Goal: Task Accomplishment & Management: Complete application form

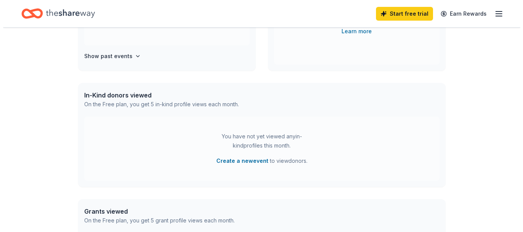
scroll to position [149, 0]
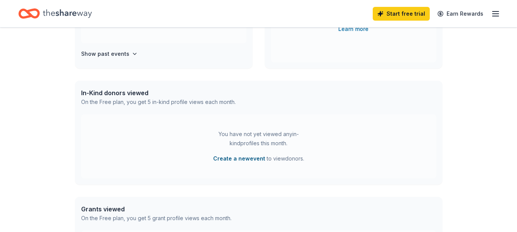
click at [242, 160] on button "Create a new event" at bounding box center [239, 158] width 52 height 9
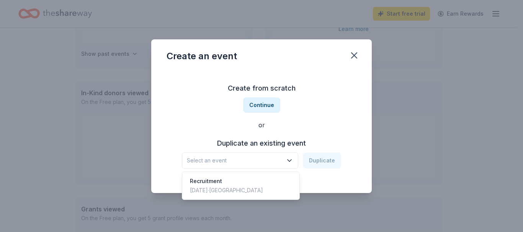
click at [256, 159] on span "Select an event" at bounding box center [235, 160] width 96 height 9
click at [217, 181] on div "Recruitment" at bounding box center [226, 181] width 73 height 9
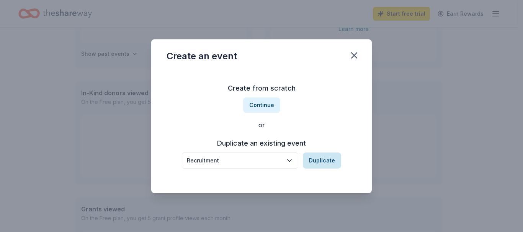
click at [329, 162] on button "Duplicate" at bounding box center [322, 161] width 38 height 16
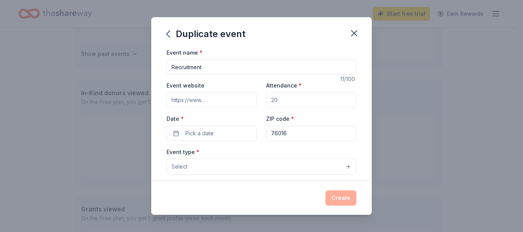
click at [205, 105] on input "Event website" at bounding box center [212, 100] width 90 height 15
click at [213, 135] on span "Pick a date" at bounding box center [199, 133] width 28 height 9
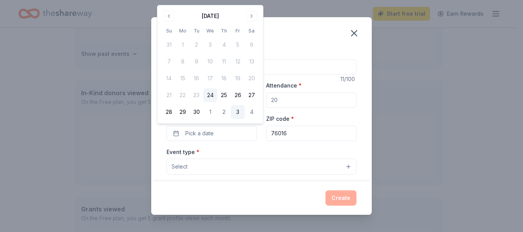
click at [236, 113] on button "3" at bounding box center [238, 112] width 14 height 14
click at [288, 167] on button "Select" at bounding box center [262, 167] width 190 height 16
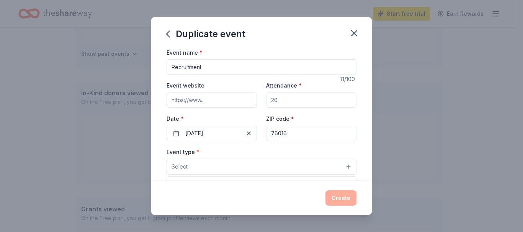
click at [287, 167] on button "Select" at bounding box center [262, 167] width 190 height 16
click at [247, 169] on button "Select" at bounding box center [262, 167] width 190 height 16
click at [298, 174] on button "Select" at bounding box center [262, 167] width 190 height 16
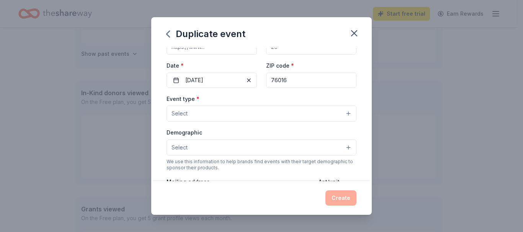
scroll to position [54, 0]
click at [286, 104] on div "Event type * Select" at bounding box center [262, 108] width 190 height 28
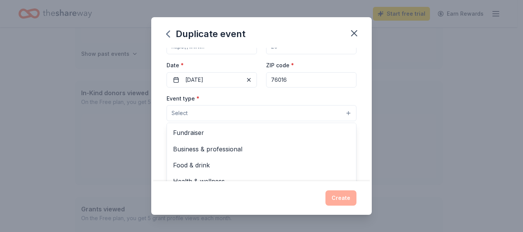
click at [284, 107] on button "Select" at bounding box center [262, 113] width 190 height 16
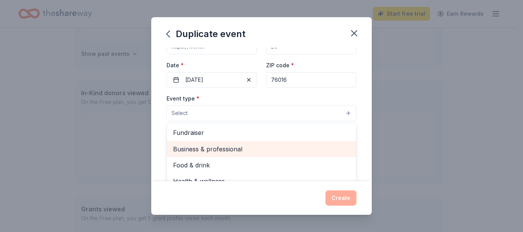
click at [234, 151] on span "Business & professional" at bounding box center [261, 149] width 177 height 10
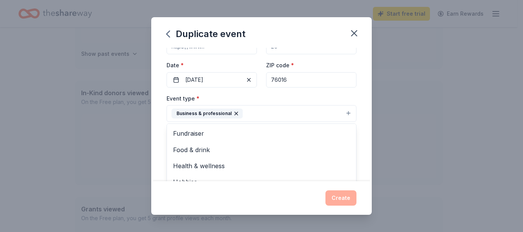
click at [160, 156] on div "Event name * Recruitment 11 /100 Event website Attendance * Date * [DATE] ZIP c…" at bounding box center [261, 115] width 221 height 134
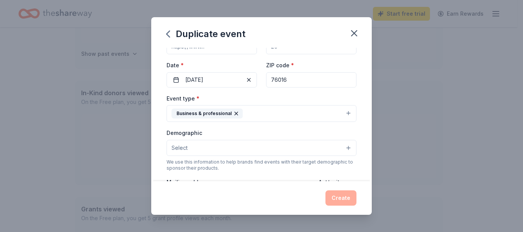
click at [210, 150] on button "Select" at bounding box center [262, 148] width 190 height 16
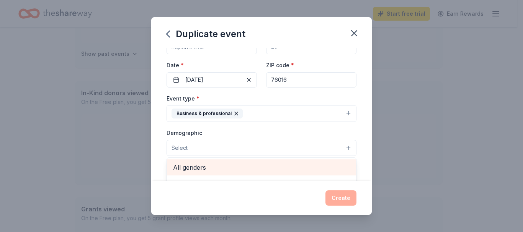
click at [210, 165] on span "All genders" at bounding box center [261, 168] width 177 height 10
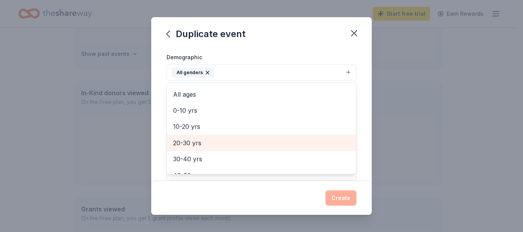
scroll to position [33, 0]
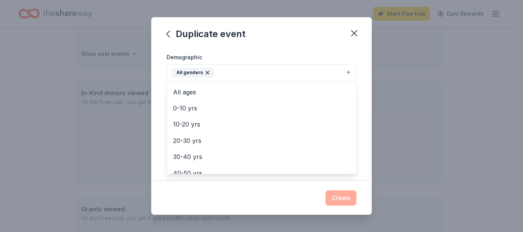
click at [159, 132] on div "Event name * Recruitment 11 /100 Event website Attendance * Date * [DATE] ZIP c…" at bounding box center [261, 115] width 221 height 134
click at [240, 73] on button "All genders" at bounding box center [262, 72] width 190 height 17
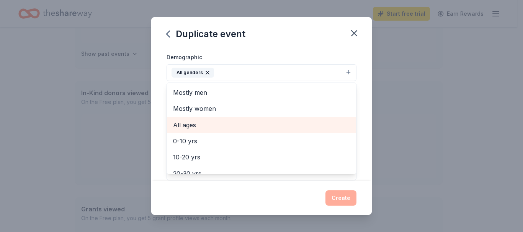
click at [207, 129] on span "All ages" at bounding box center [261, 125] width 177 height 10
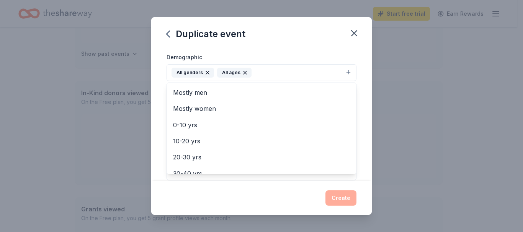
click at [160, 124] on div "Event name * Recruitment 11 /100 Event website Attendance * Date * [DATE] ZIP c…" at bounding box center [261, 115] width 221 height 134
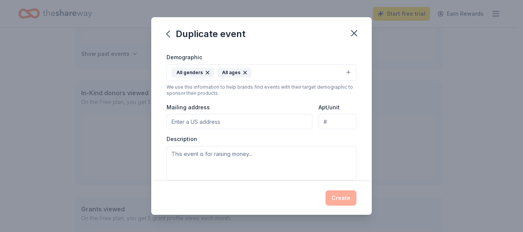
click at [243, 74] on icon "button" at bounding box center [244, 72] width 3 height 3
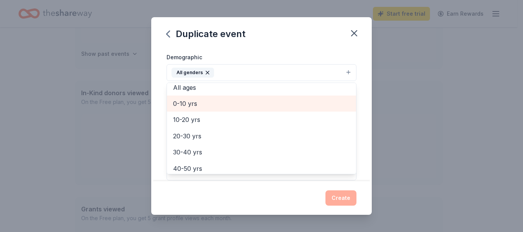
scroll to position [38, 0]
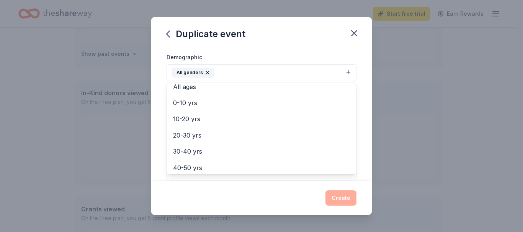
click at [161, 137] on div "Event name * Recruitment 11 /100 Event website Attendance * Date * [DATE] ZIP c…" at bounding box center [261, 115] width 221 height 134
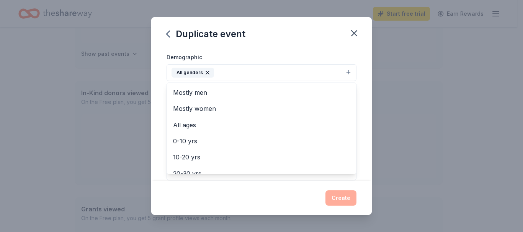
click at [206, 74] on icon "button" at bounding box center [207, 73] width 6 height 6
click at [160, 87] on div "Event name * Recruitment 11 /100 Event website Attendance * Date * [DATE] ZIP c…" at bounding box center [261, 115] width 221 height 134
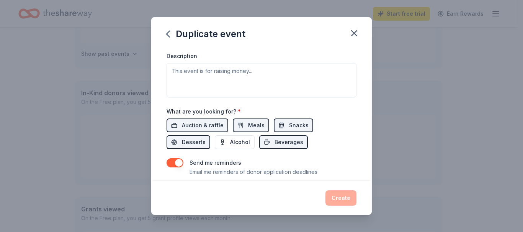
scroll to position [218, 0]
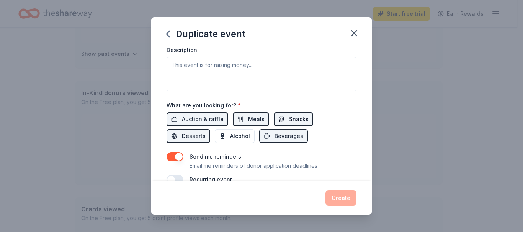
click at [295, 121] on span "Snacks" at bounding box center [299, 119] width 20 height 9
click at [289, 117] on span "Snacks" at bounding box center [299, 119] width 20 height 9
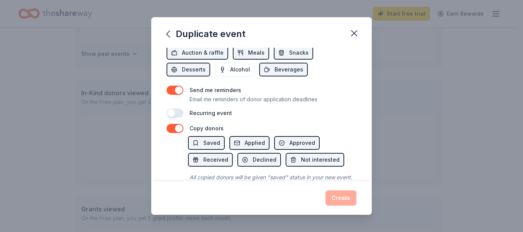
scroll to position [285, 0]
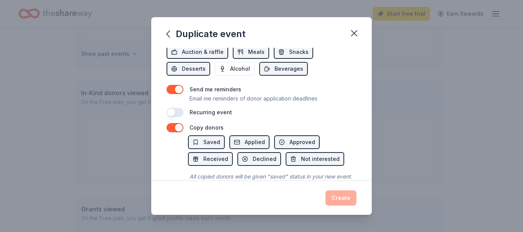
click at [170, 114] on button "button" at bounding box center [175, 112] width 17 height 9
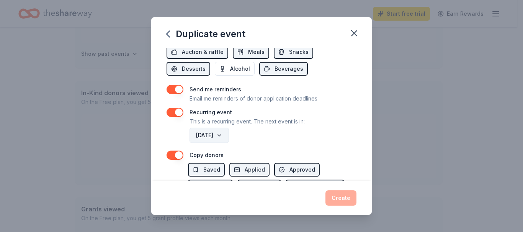
click at [229, 133] on button "[DATE]" at bounding box center [208, 135] width 39 height 15
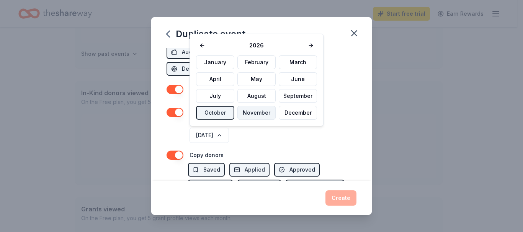
click at [261, 109] on button "November" at bounding box center [256, 113] width 38 height 14
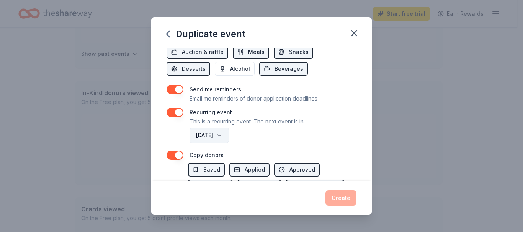
click at [229, 139] on button "[DATE]" at bounding box center [208, 135] width 39 height 15
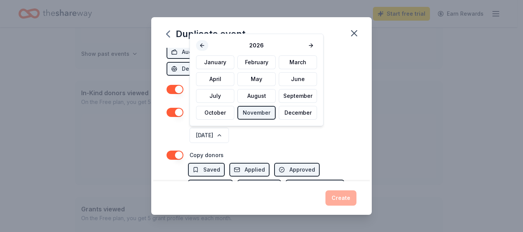
click at [201, 44] on button at bounding box center [202, 45] width 12 height 11
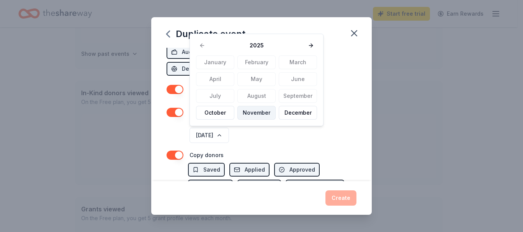
click at [250, 113] on button "November" at bounding box center [256, 113] width 38 height 14
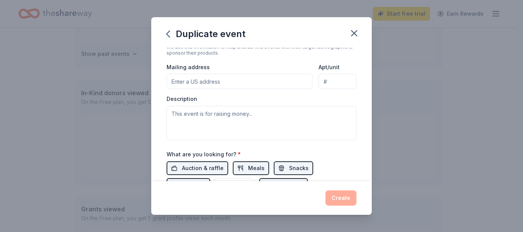
scroll to position [168, 0]
click at [254, 126] on textarea at bounding box center [262, 123] width 190 height 34
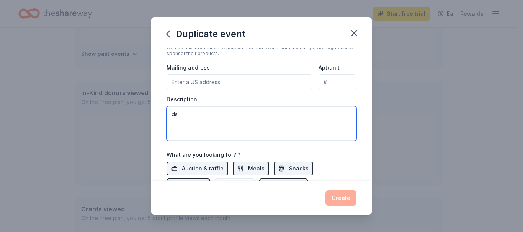
type textarea "d"
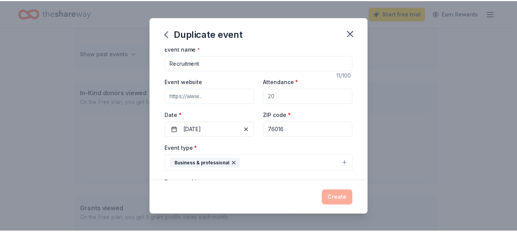
scroll to position [0, 0]
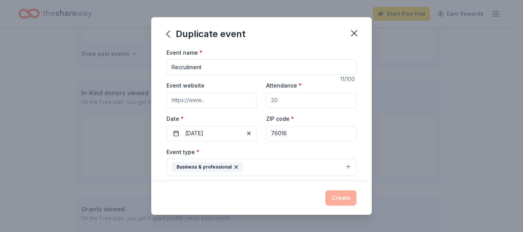
click at [279, 101] on input "Attendance *" at bounding box center [311, 100] width 90 height 15
type input "20"
click at [338, 194] on button "Create" at bounding box center [340, 198] width 31 height 15
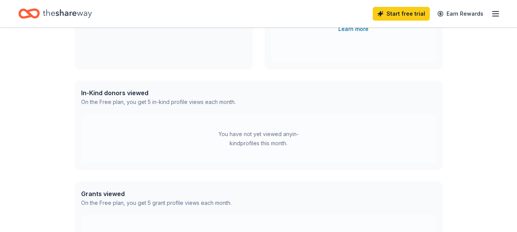
scroll to position [90, 0]
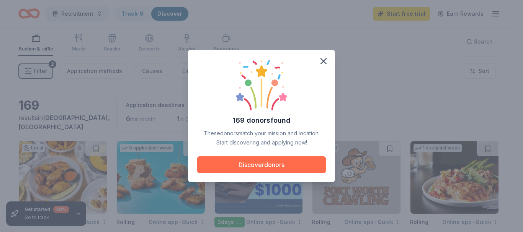
click at [297, 168] on button "Discover donors" at bounding box center [261, 165] width 129 height 17
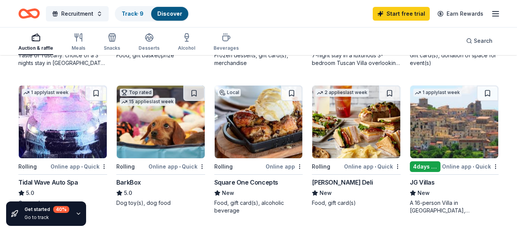
scroll to position [350, 0]
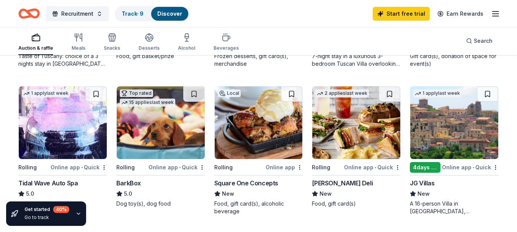
click at [256, 139] on img at bounding box center [259, 123] width 88 height 73
click at [278, 111] on img at bounding box center [259, 123] width 88 height 73
click at [344, 126] on img at bounding box center [356, 123] width 88 height 73
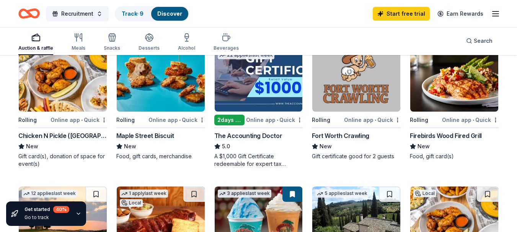
scroll to position [17, 0]
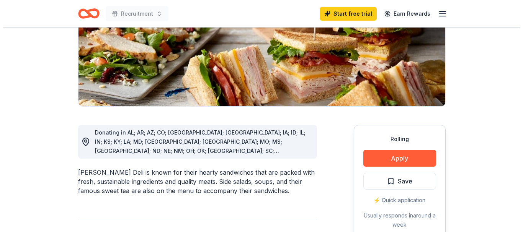
scroll to position [127, 0]
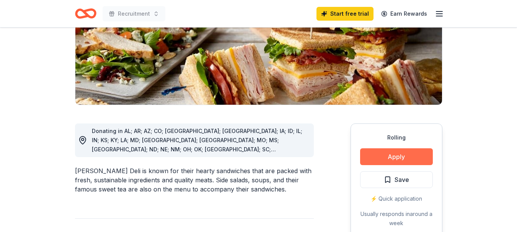
click at [398, 155] on button "Apply" at bounding box center [396, 157] width 73 height 17
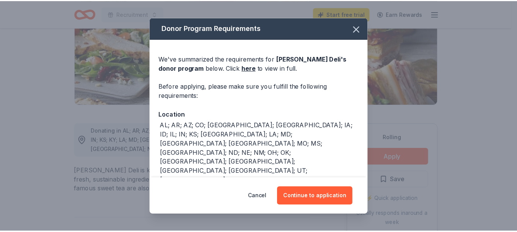
scroll to position [42, 0]
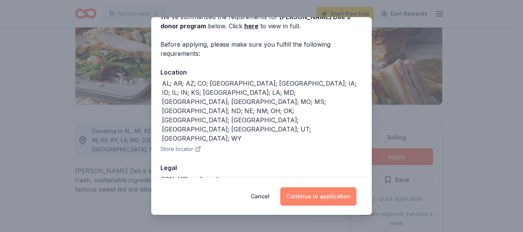
click at [318, 192] on button "Continue to application" at bounding box center [318, 197] width 76 height 18
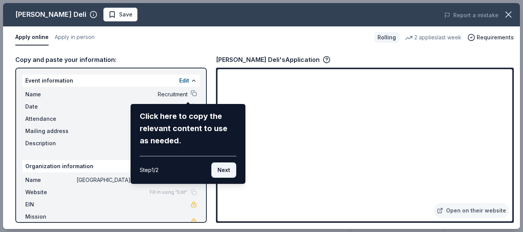
click at [227, 170] on button "Next" at bounding box center [223, 170] width 25 height 15
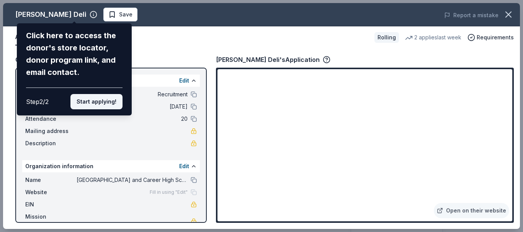
click at [106, 102] on button "Start applying!" at bounding box center [96, 101] width 52 height 15
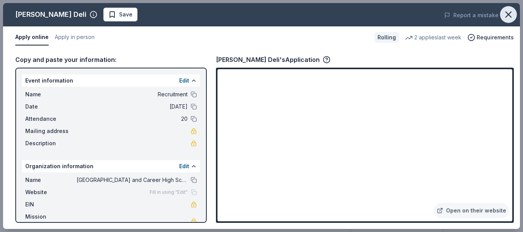
click at [508, 13] on icon "button" at bounding box center [508, 14] width 11 height 11
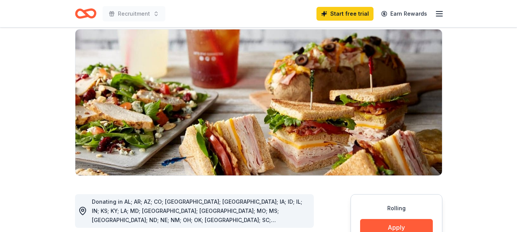
scroll to position [0, 0]
